Goal: Browse casually: Explore the website without a specific task or goal

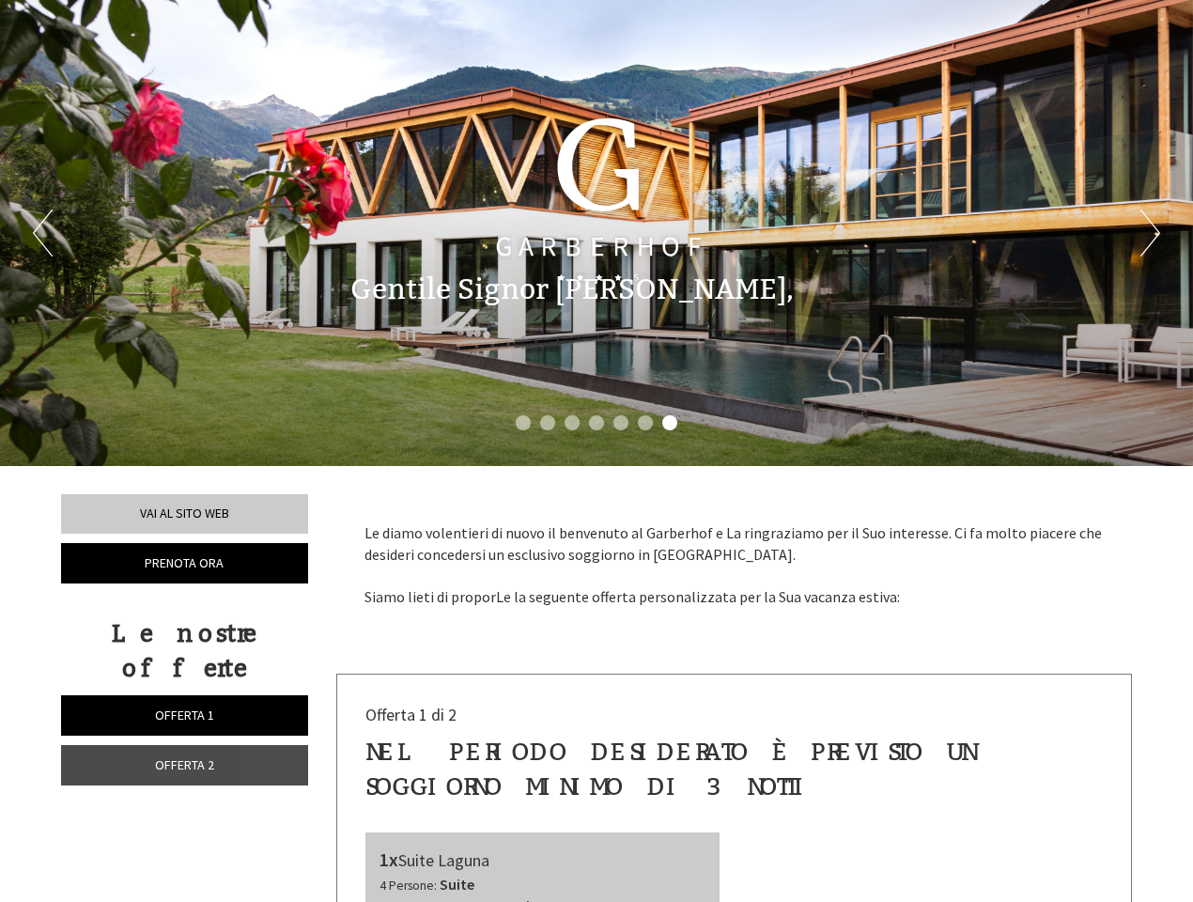
click at [597, 451] on div "Previous Next 1 2 3 4 5 6 7" at bounding box center [596, 233] width 1193 height 466
click at [42, 233] on button "Previous" at bounding box center [43, 233] width 20 height 47
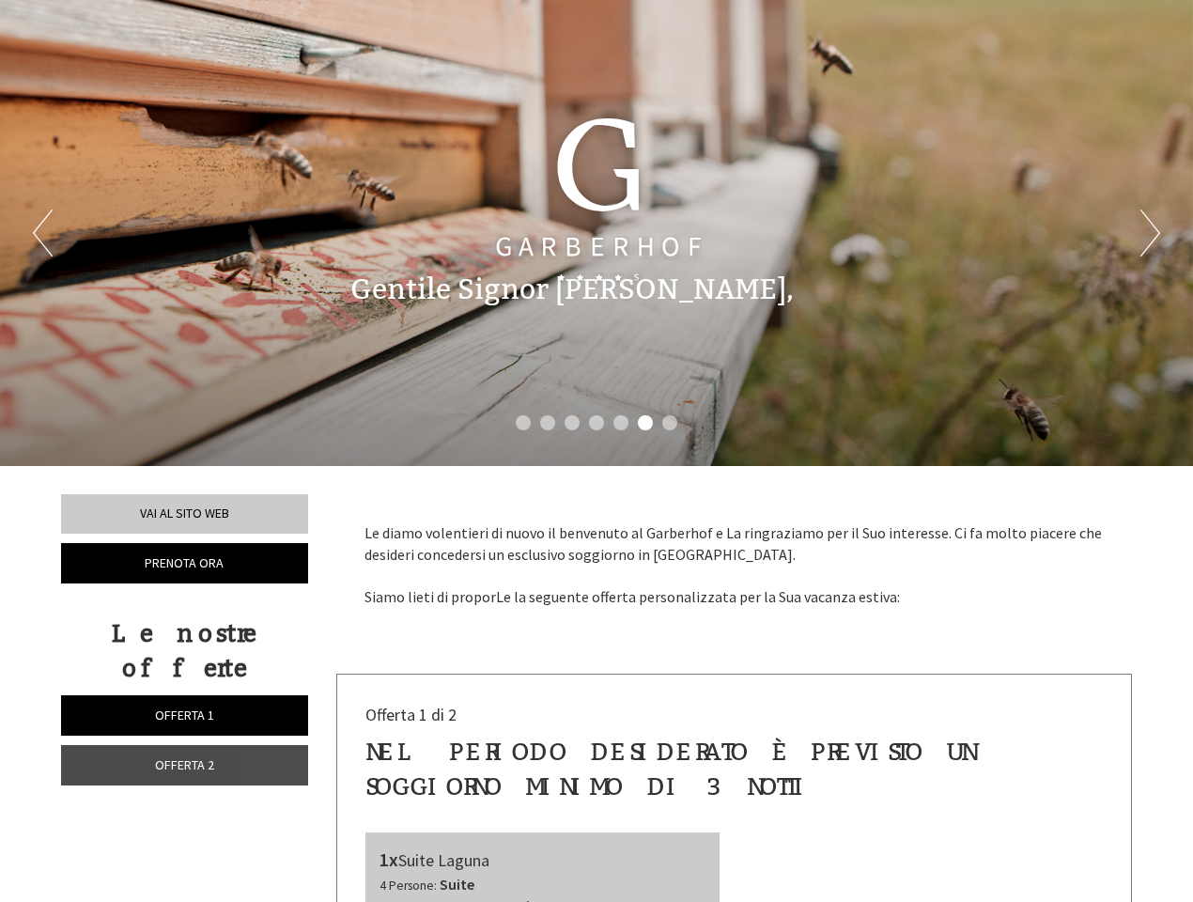
click at [1150, 233] on button "Next" at bounding box center [1151, 233] width 20 height 47
click at [523, 423] on li "1" at bounding box center [523, 422] width 15 height 15
click at [548, 423] on li "2" at bounding box center [547, 422] width 15 height 15
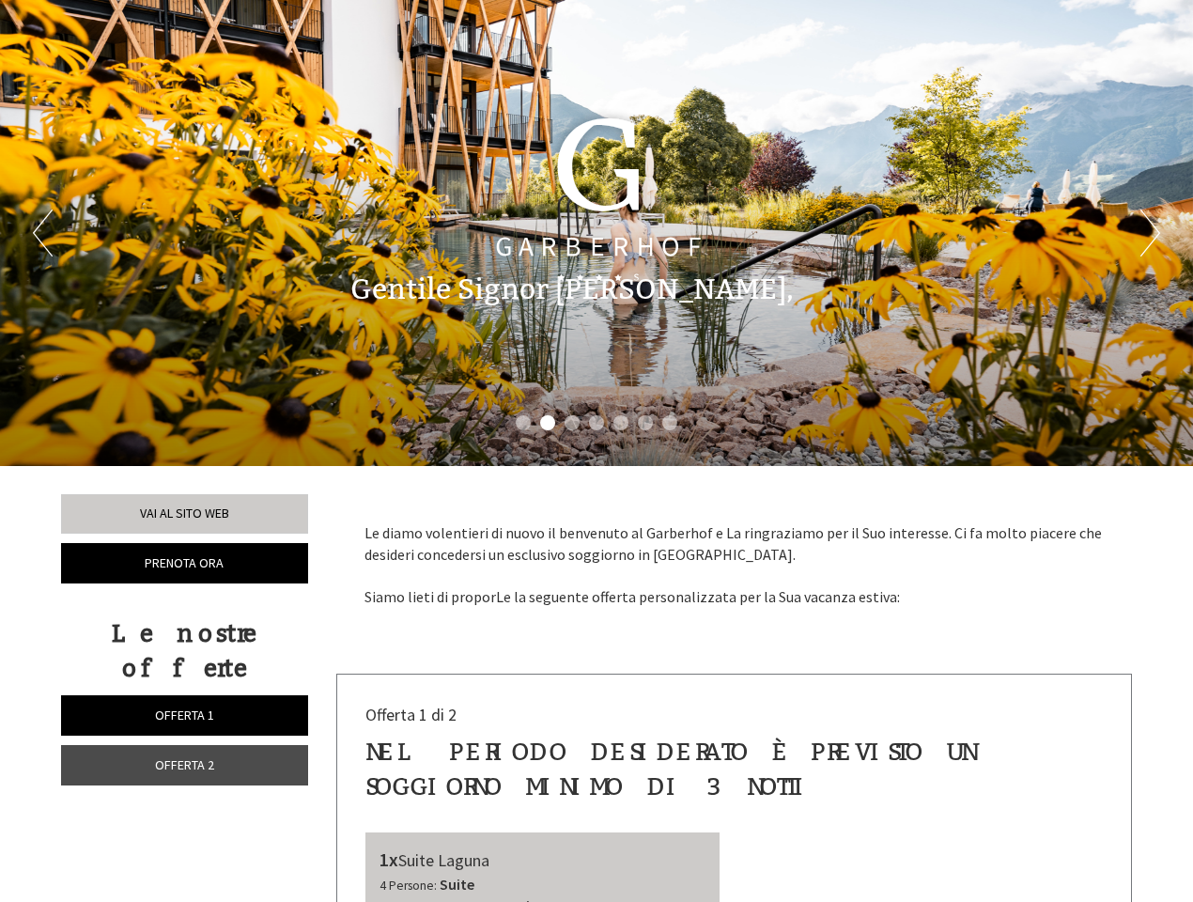
click at [572, 423] on li "3" at bounding box center [572, 422] width 15 height 15
click at [597, 423] on li "4" at bounding box center [596, 422] width 15 height 15
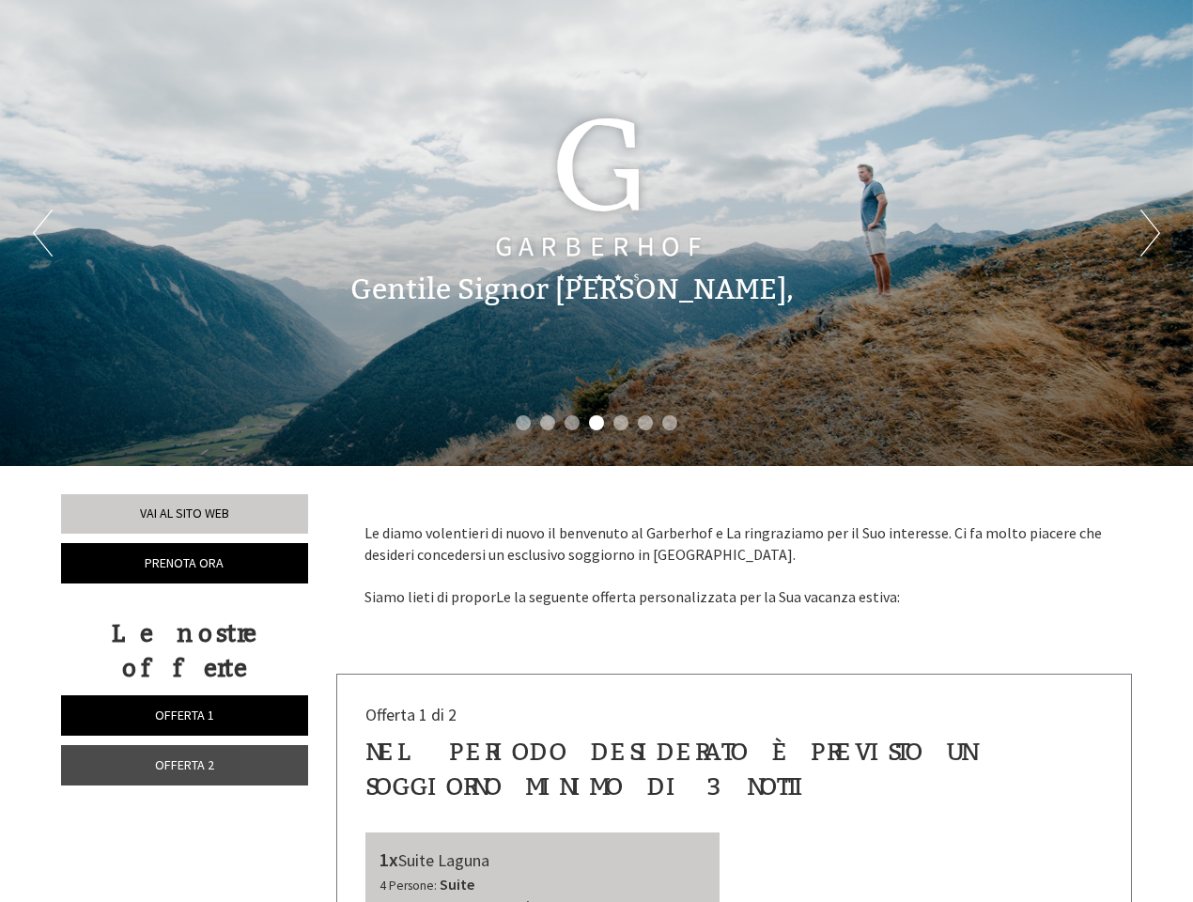
click at [621, 423] on li "5" at bounding box center [621, 422] width 15 height 15
click at [646, 423] on li "6" at bounding box center [645, 422] width 15 height 15
click at [670, 423] on li "7" at bounding box center [669, 422] width 15 height 15
